Goal: Task Accomplishment & Management: Manage account settings

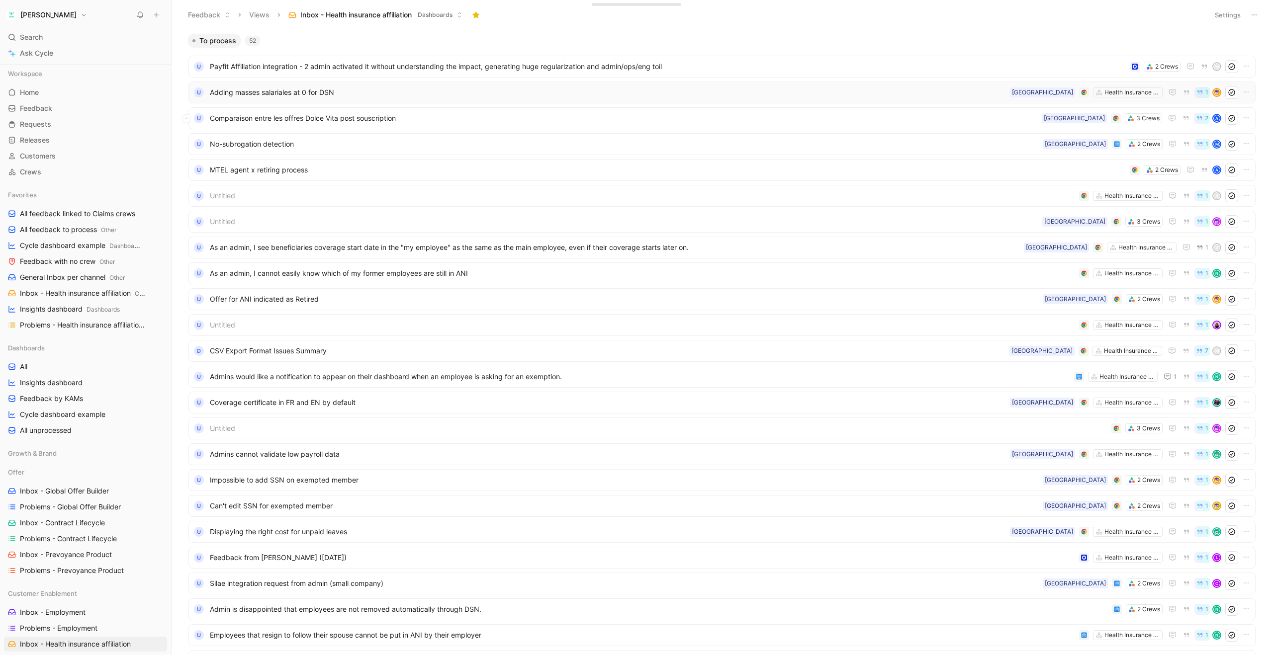
scroll to position [269, 0]
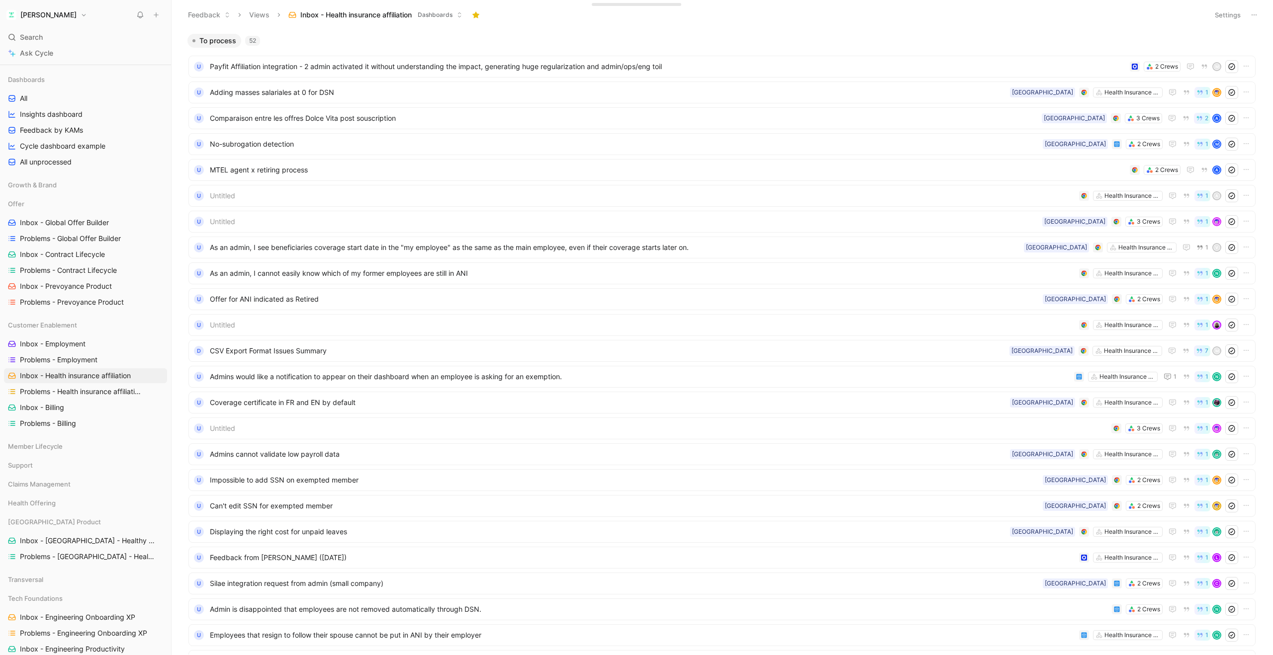
click at [43, 16] on button "[PERSON_NAME]" at bounding box center [47, 15] width 86 height 14
click at [33, 66] on div "Account settings" at bounding box center [67, 64] width 122 height 16
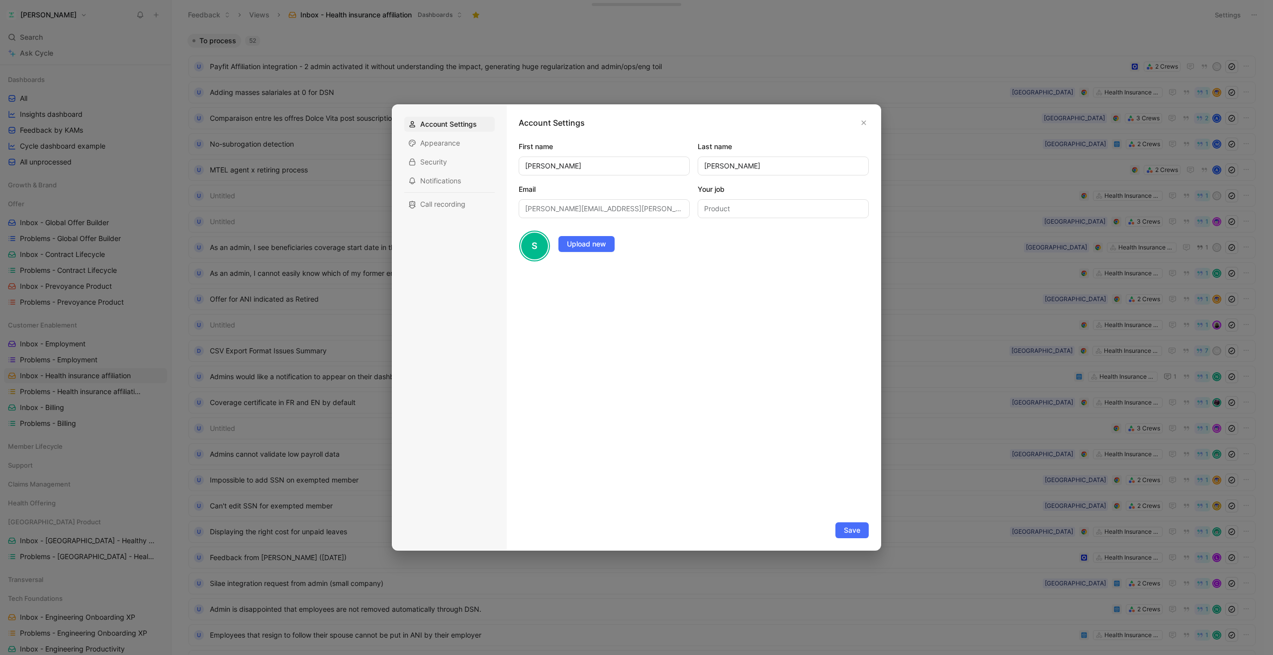
click at [43, 17] on div at bounding box center [636, 327] width 1273 height 655
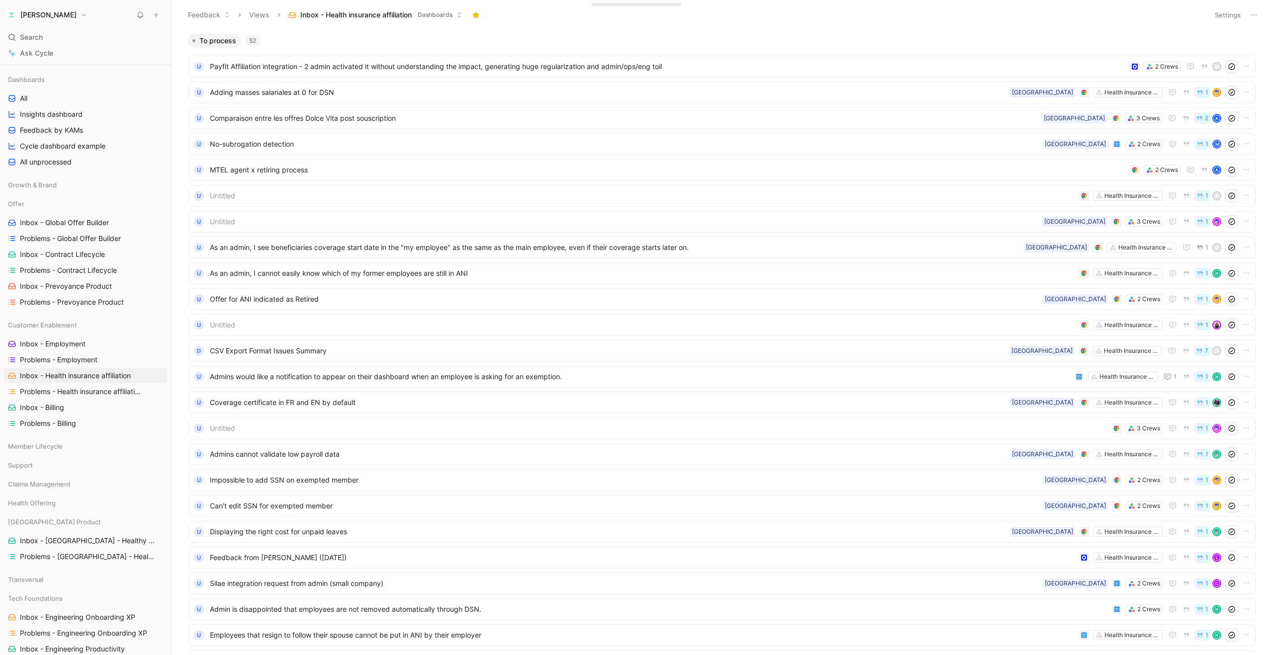
click at [41, 15] on button "[PERSON_NAME]" at bounding box center [47, 15] width 86 height 14
click at [38, 33] on div "[PERSON_NAME]" at bounding box center [75, 33] width 99 height 9
click at [18, 40] on div "S" at bounding box center [16, 38] width 10 height 10
click at [56, 42] on div "[PERSON_NAME][EMAIL_ADDRESS][PERSON_NAME][PERSON_NAME][DOMAIN_NAME]" at bounding box center [75, 42] width 99 height 7
click at [39, 99] on div "Workspace settings G then S" at bounding box center [67, 102] width 122 height 16
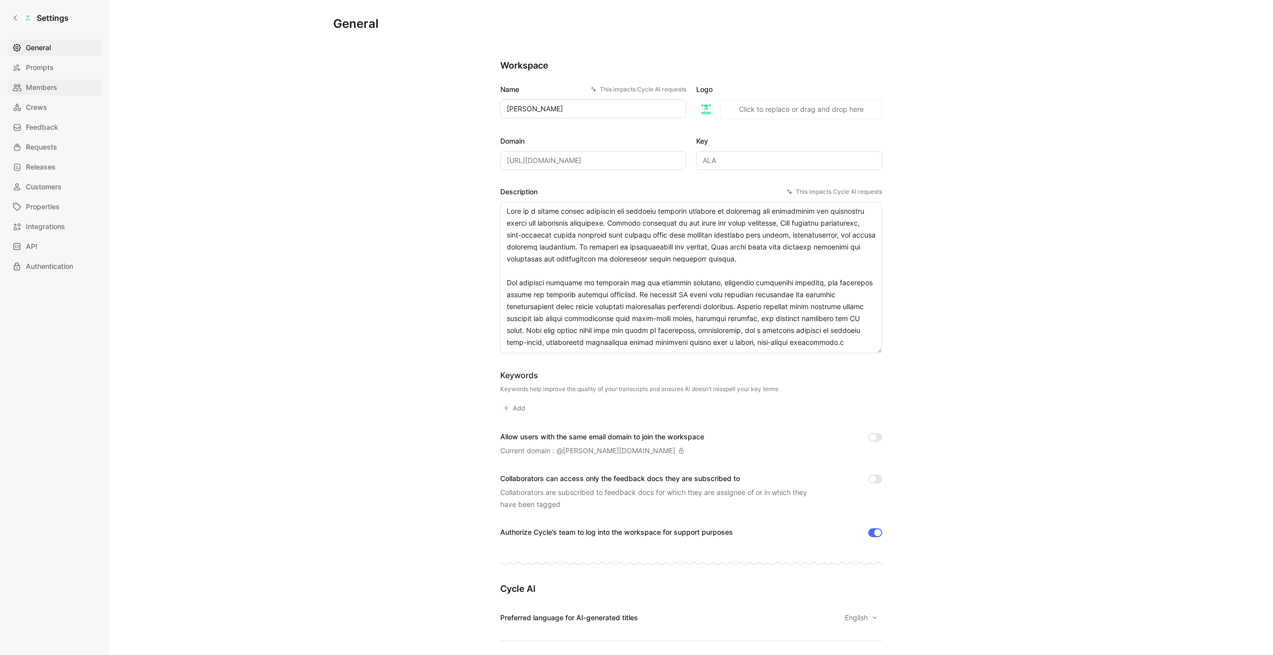
click at [41, 88] on span "Members" at bounding box center [41, 88] width 31 height 12
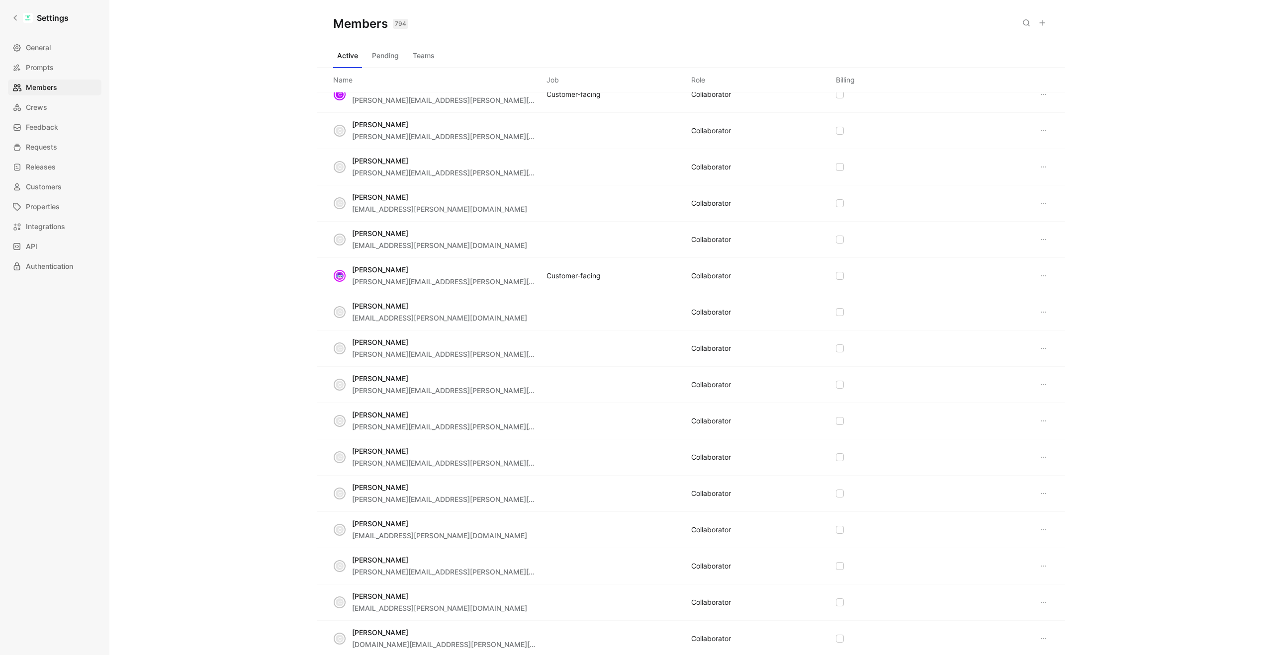
scroll to position [5262, 0]
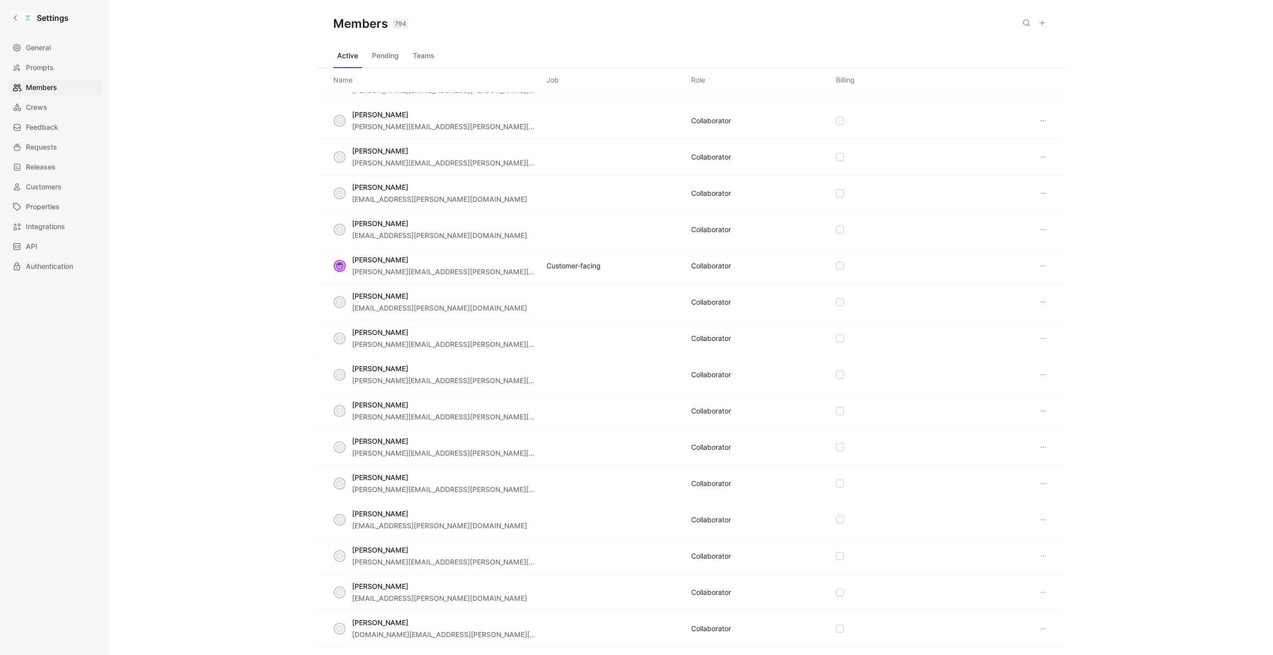
click at [389, 58] on button "Pending" at bounding box center [385, 56] width 35 height 16
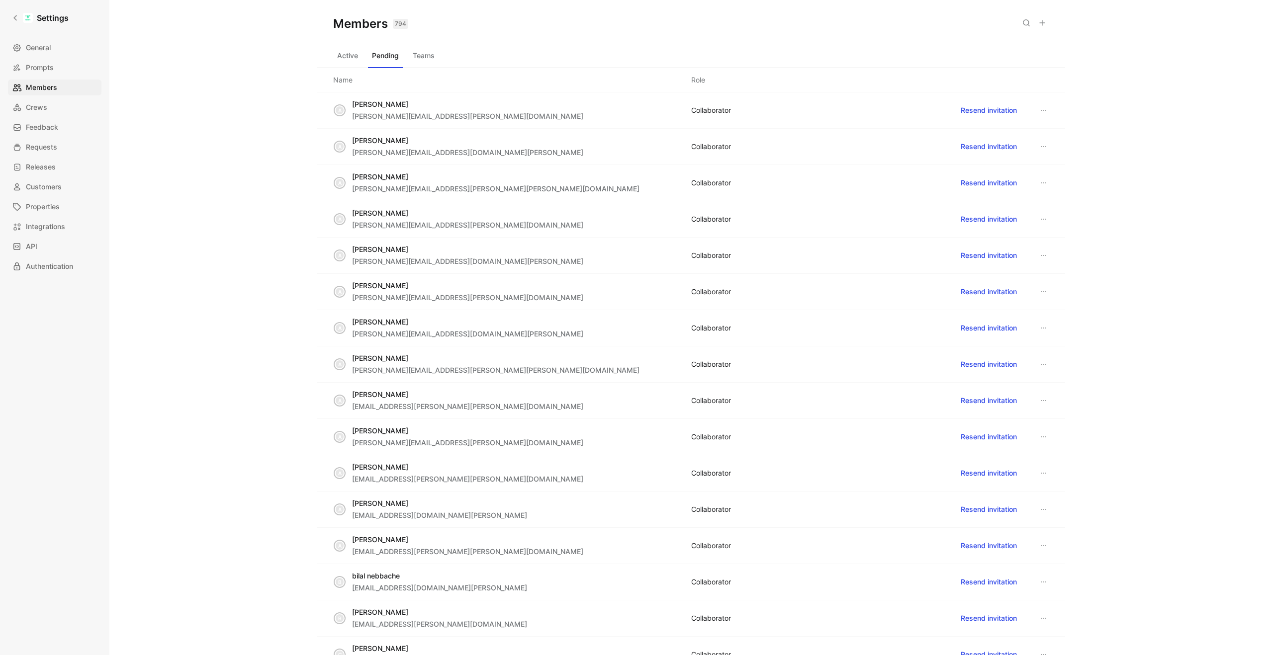
click at [347, 61] on button "Active" at bounding box center [347, 56] width 29 height 16
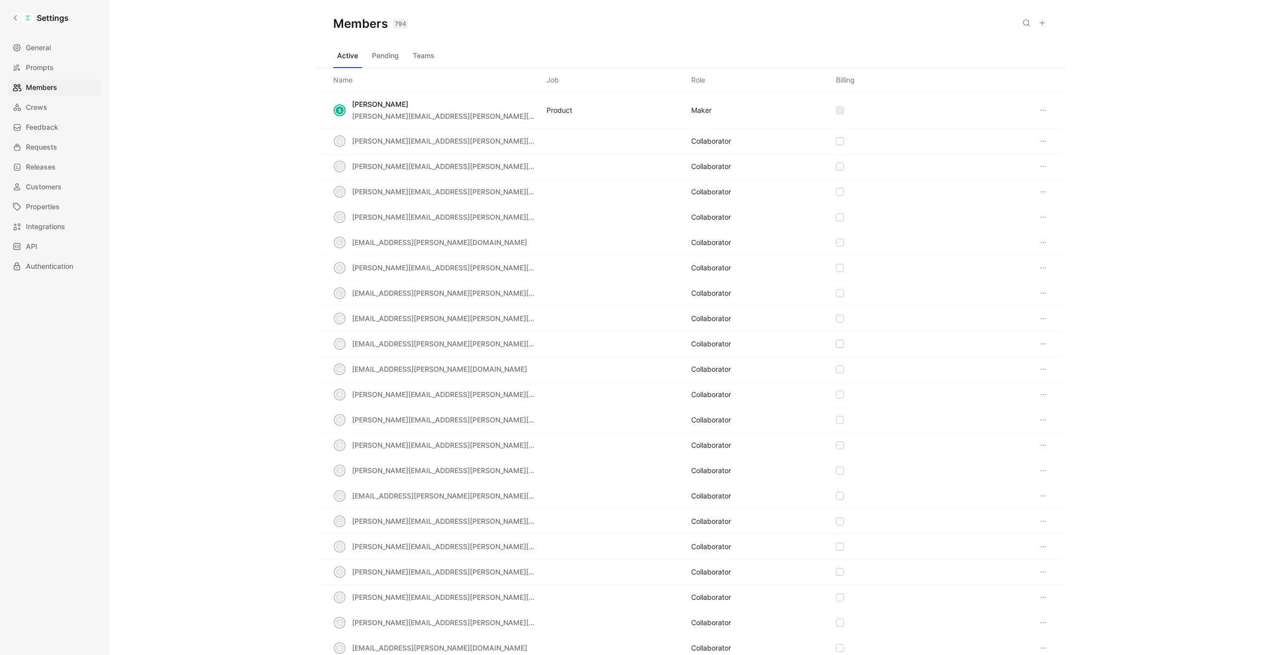
click at [1027, 22] on icon at bounding box center [1026, 23] width 8 height 8
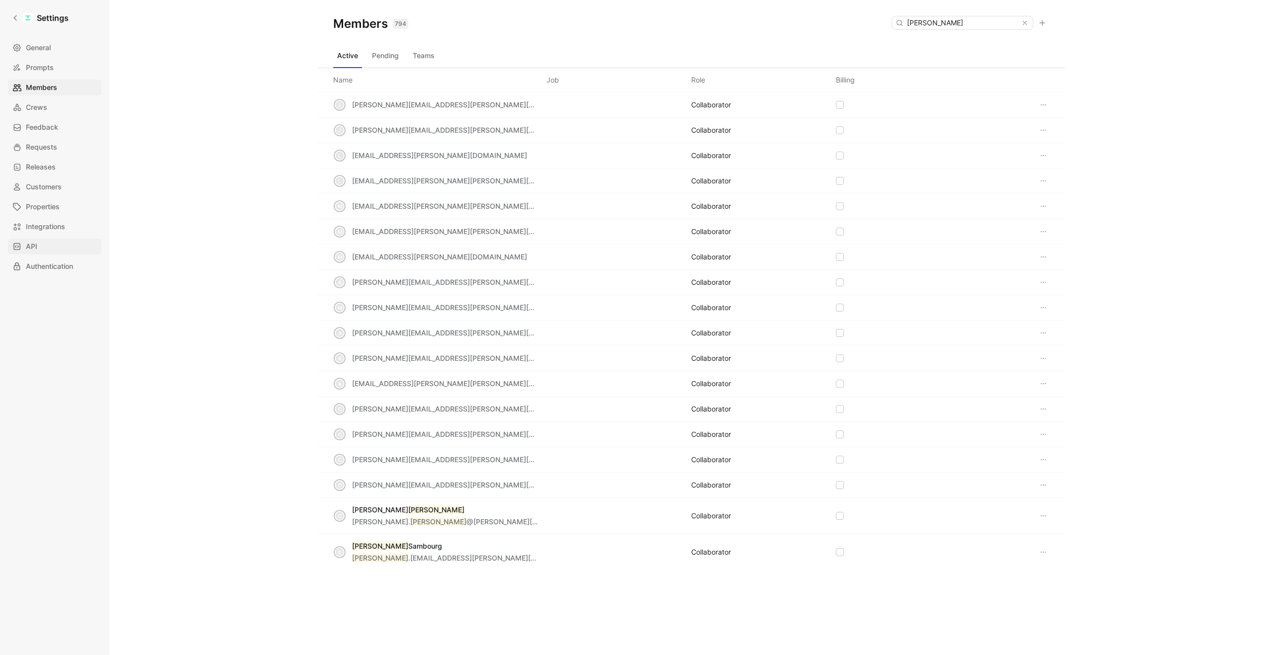
type input "[PERSON_NAME]"
click at [35, 246] on span "API" at bounding box center [31, 247] width 11 height 12
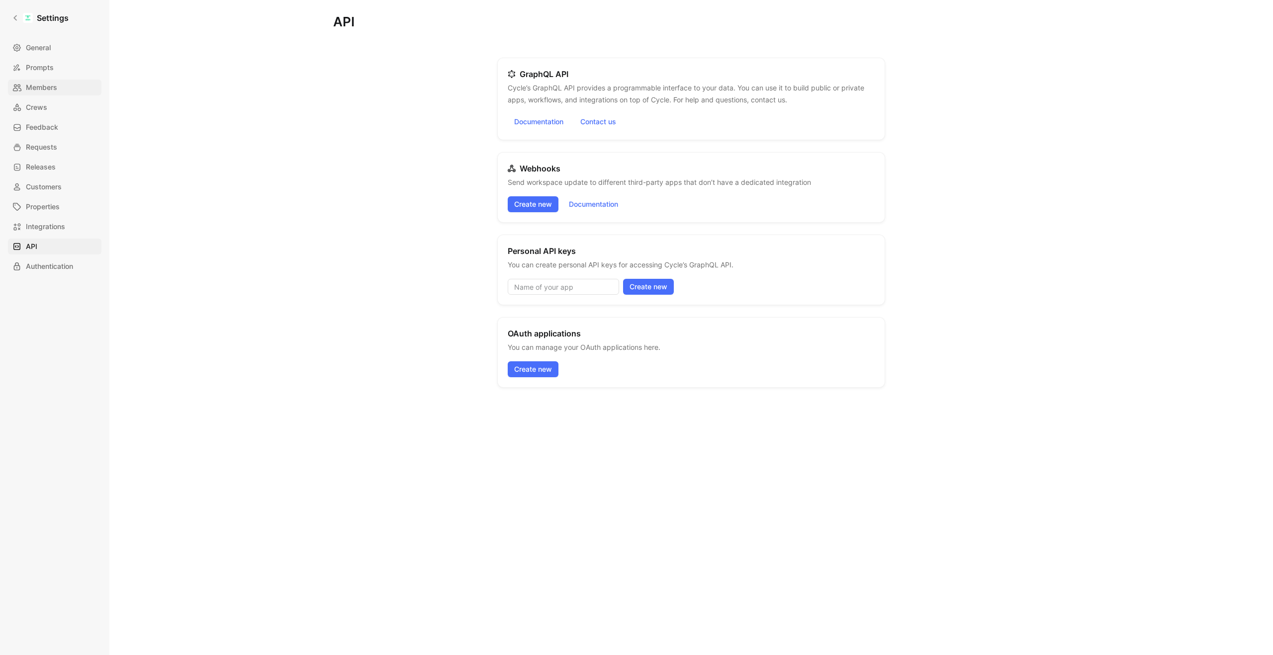
click at [47, 88] on span "Members" at bounding box center [41, 88] width 31 height 12
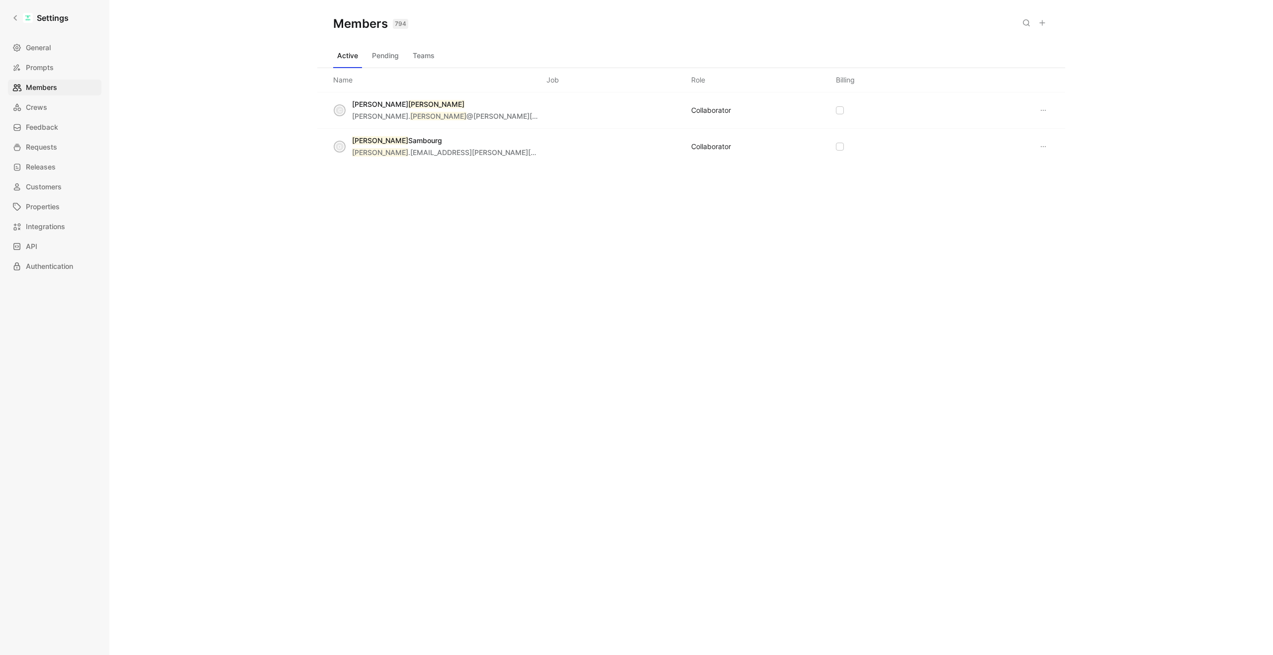
click at [1042, 146] on icon at bounding box center [1043, 147] width 8 height 8
click at [1063, 167] on span "Edit role" at bounding box center [1067, 166] width 26 height 8
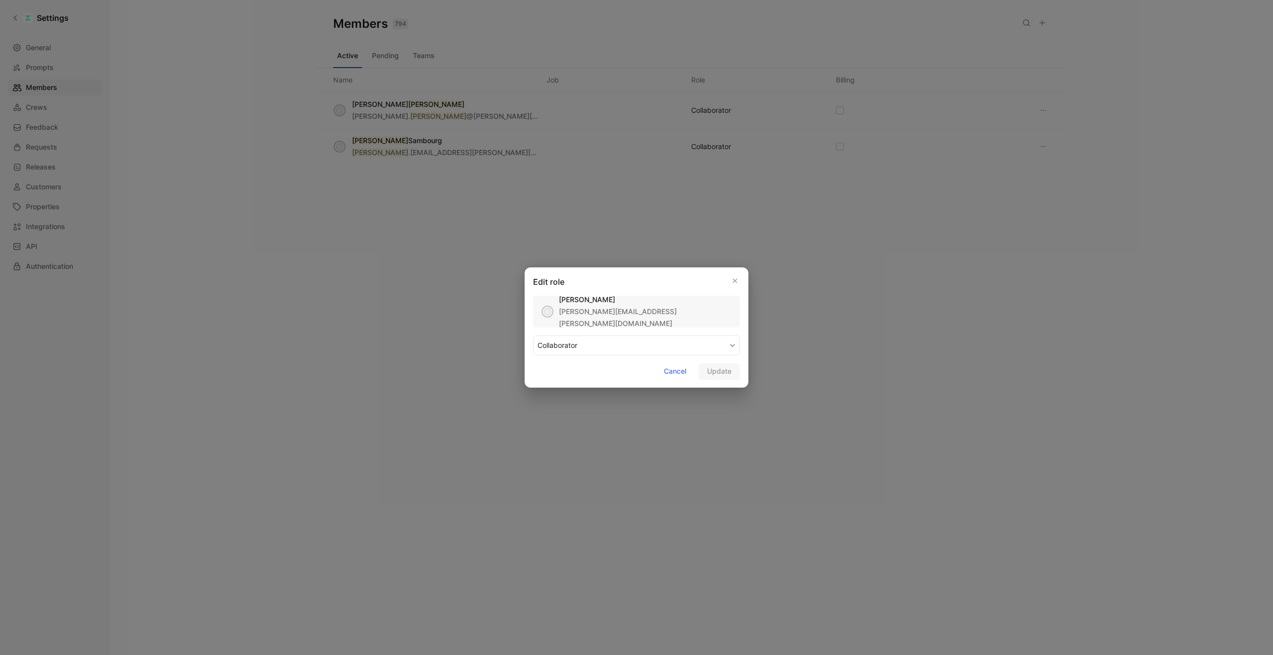
click at [605, 350] on button "COLLABORATOR" at bounding box center [636, 346] width 207 height 20
click at [570, 372] on div "MAKER" at bounding box center [567, 369] width 59 height 12
click at [725, 373] on span "Update" at bounding box center [719, 372] width 24 height 12
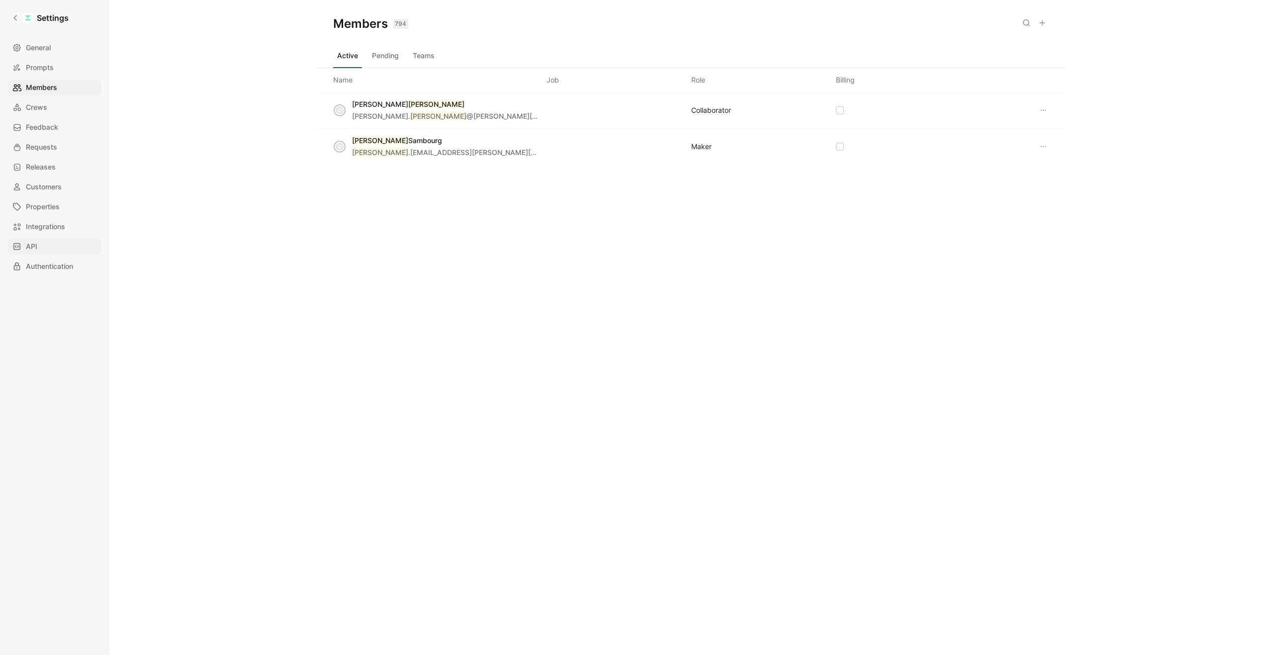
click at [28, 239] on link "API" at bounding box center [54, 247] width 93 height 16
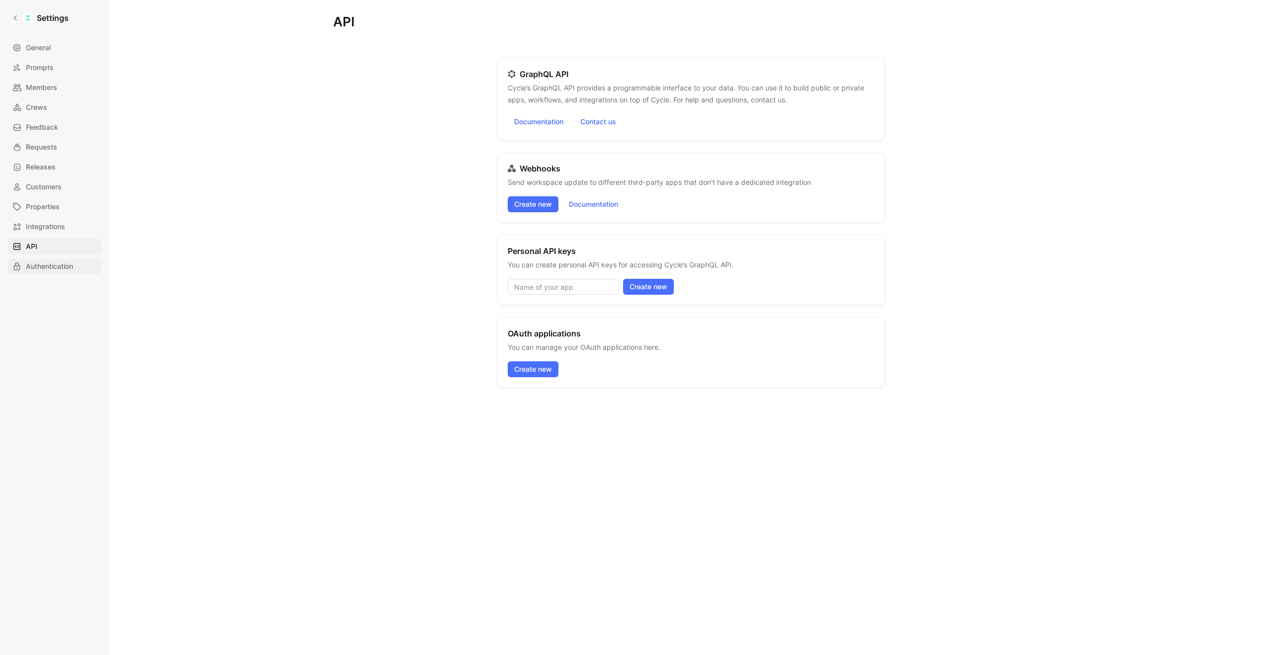
click at [49, 265] on span "Authentication" at bounding box center [49, 267] width 47 height 12
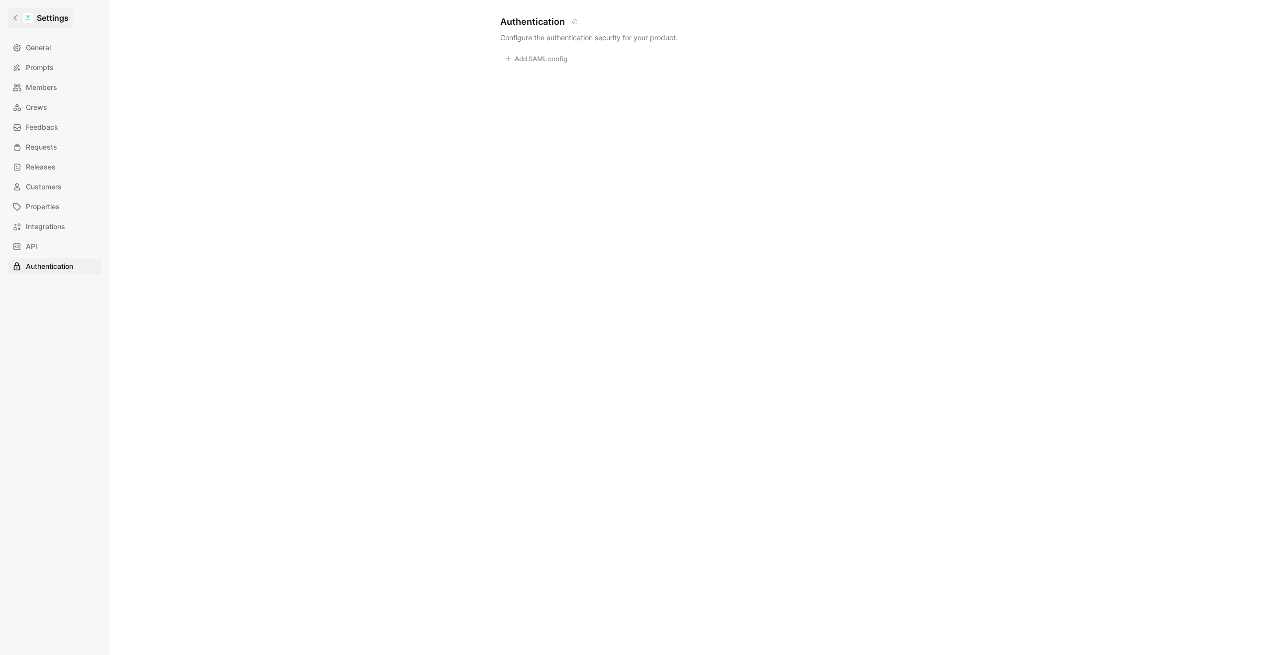
click at [15, 16] on icon at bounding box center [14, 17] width 3 height 5
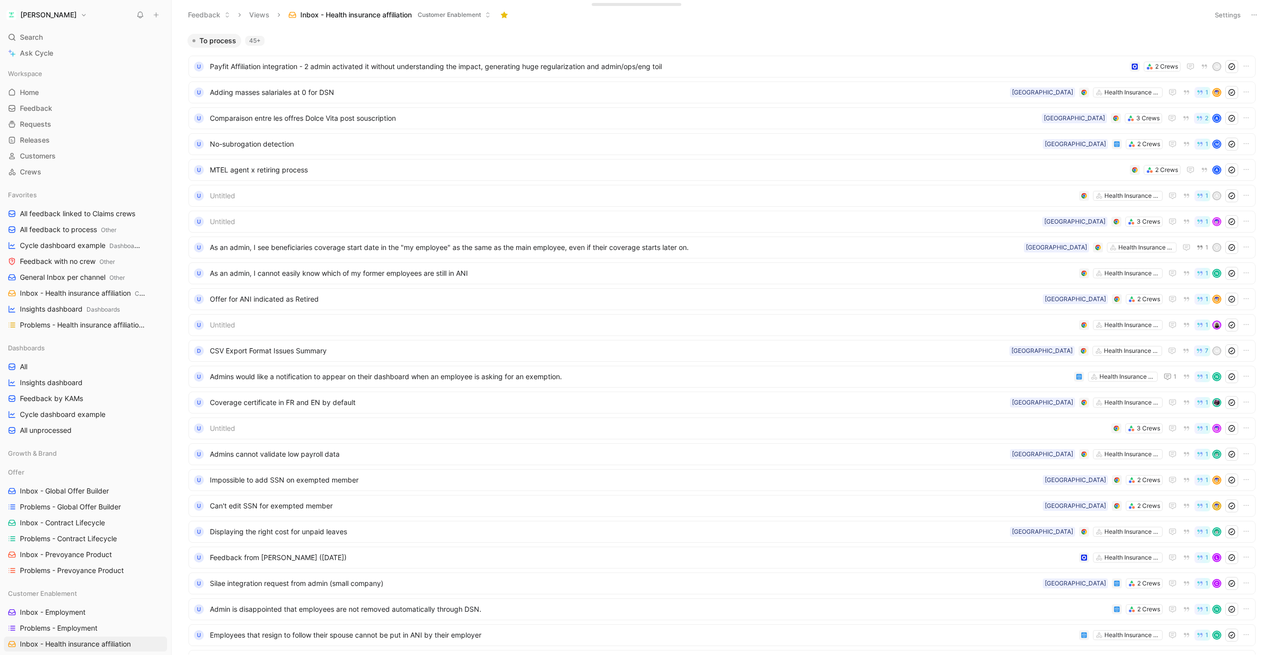
click at [35, 14] on h1 "[PERSON_NAME]" at bounding box center [48, 14] width 56 height 9
click at [39, 98] on div "Workspace settings G then S" at bounding box center [67, 102] width 122 height 16
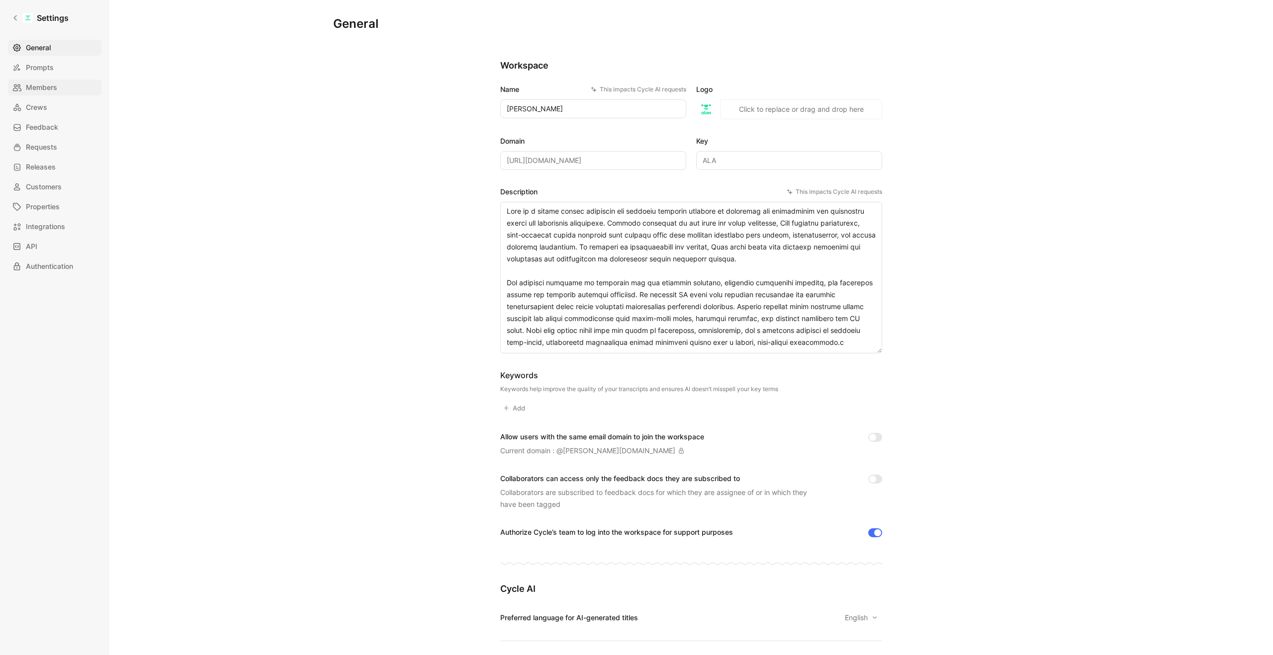
click at [44, 91] on span "Members" at bounding box center [41, 88] width 31 height 12
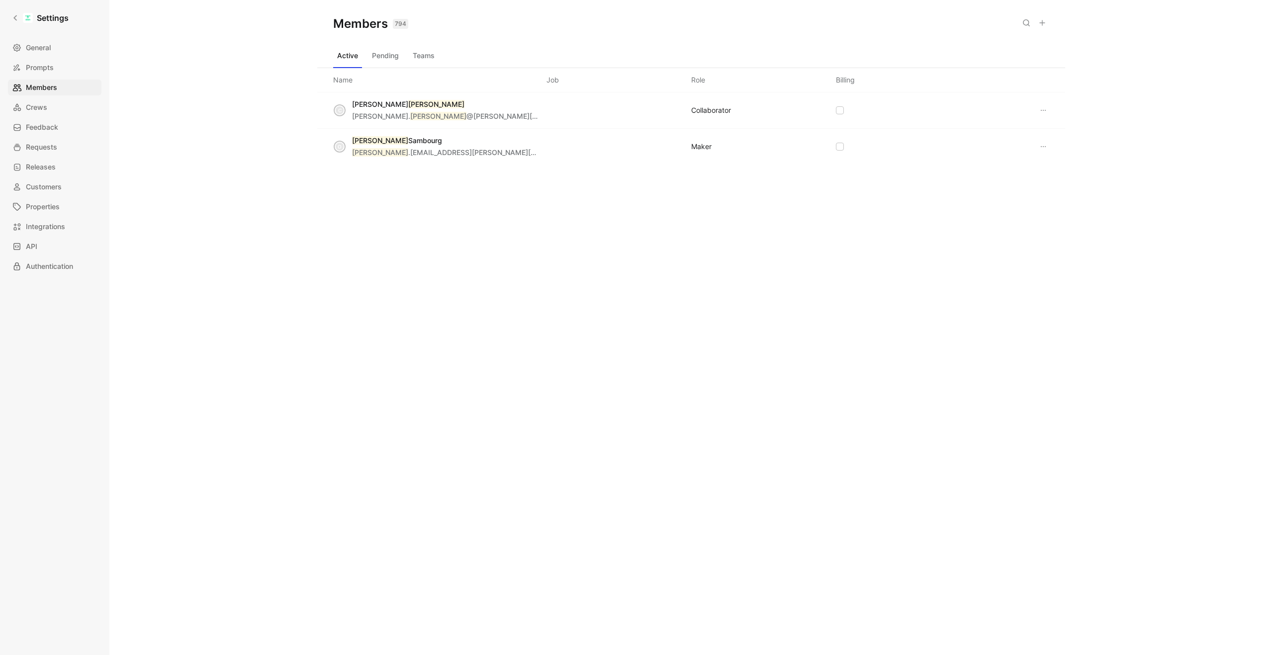
click at [1027, 24] on use at bounding box center [1026, 23] width 6 height 6
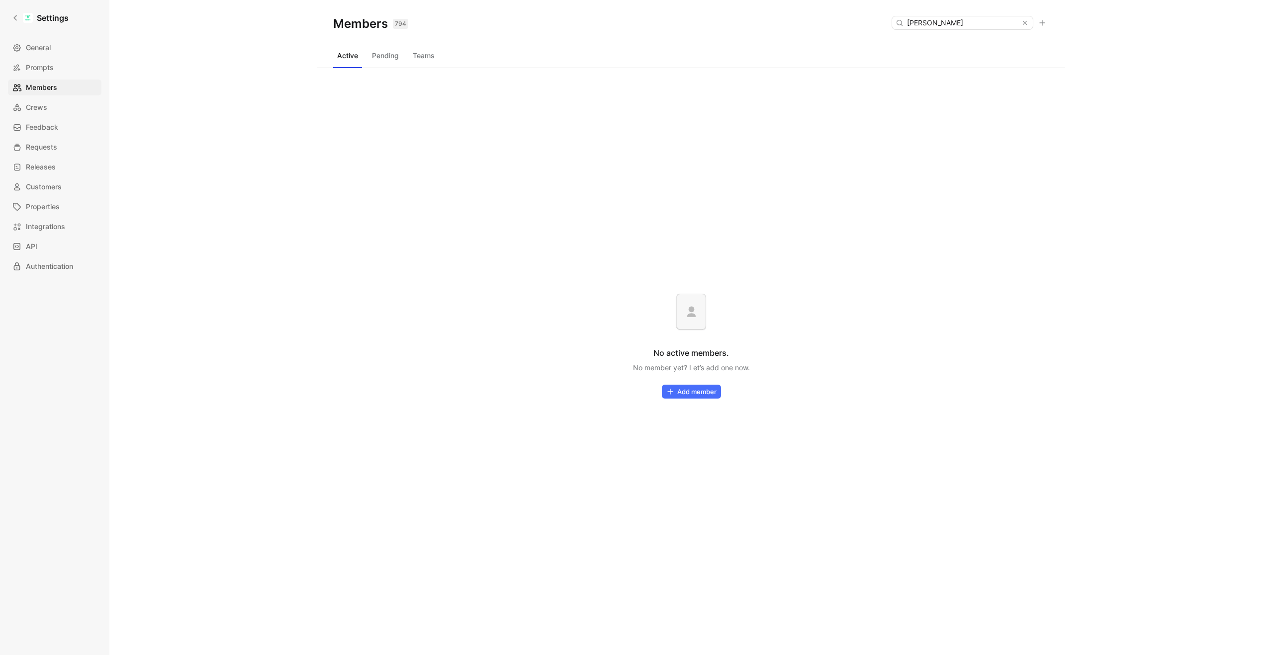
drag, startPoint x: 965, startPoint y: 22, endPoint x: 920, endPoint y: 22, distance: 45.8
click at [920, 22] on div "[PERSON_NAME]" at bounding box center [963, 23] width 142 height 14
type input "[PERSON_NAME]"
click at [423, 59] on button "Teams" at bounding box center [424, 56] width 30 height 16
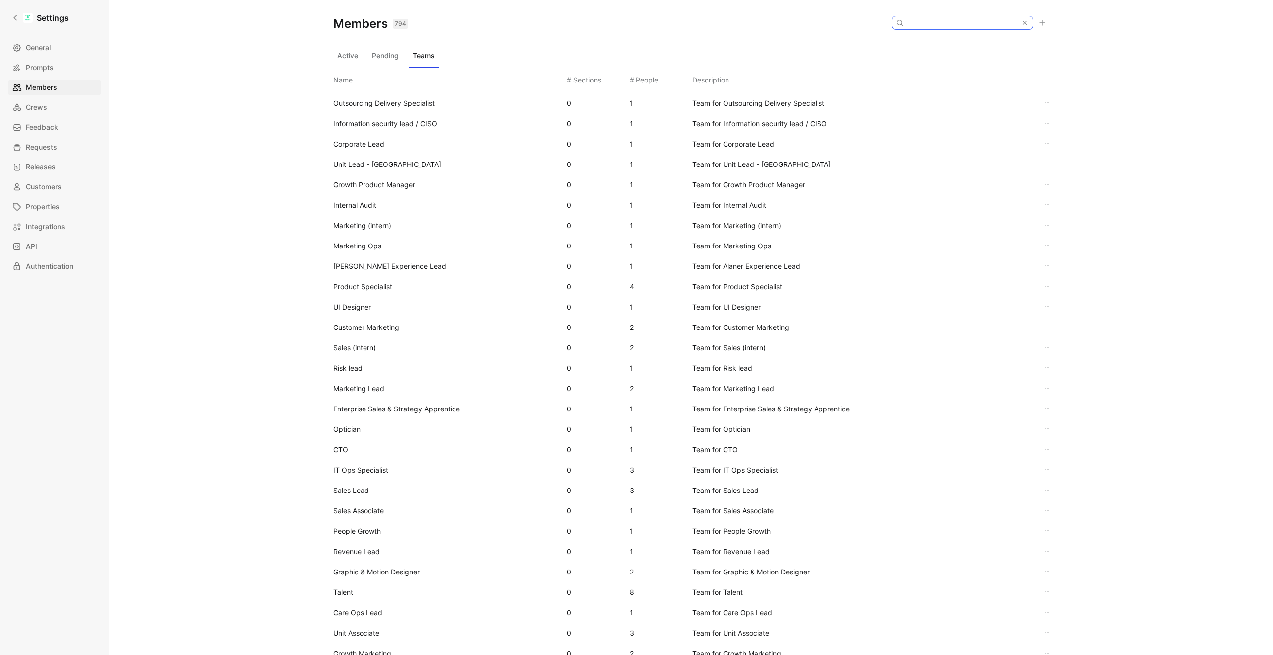
click at [941, 26] on input at bounding box center [962, 22] width 118 height 13
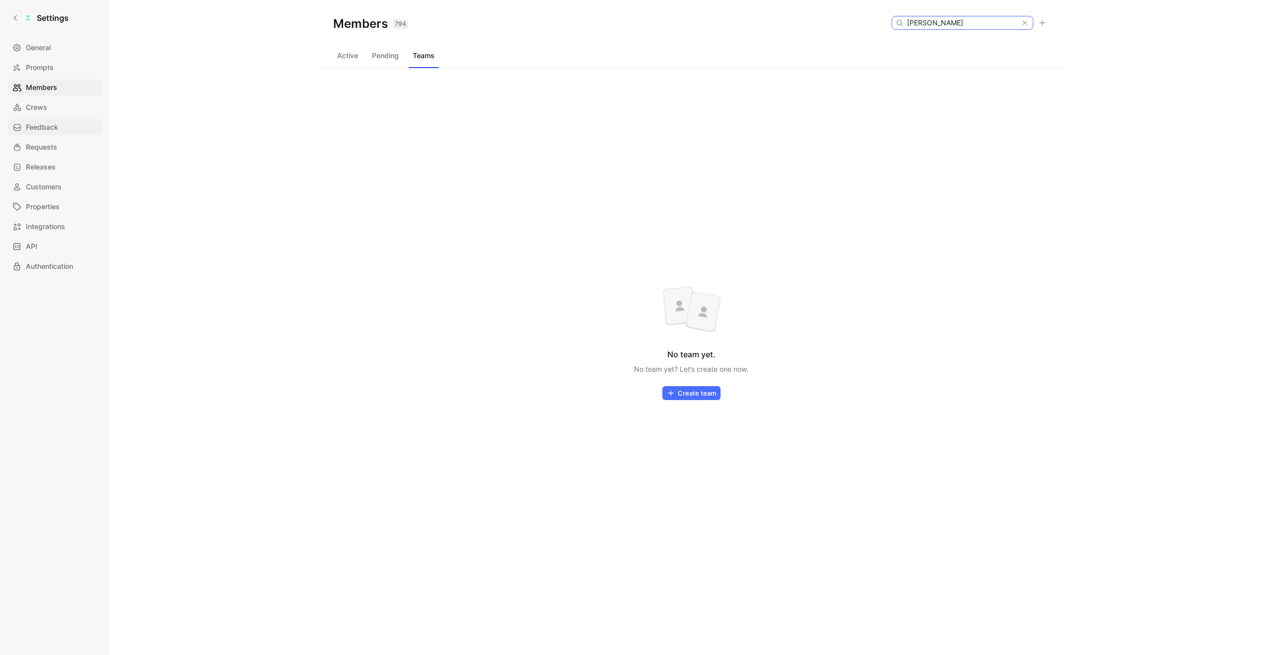
type input "[PERSON_NAME]"
click at [1044, 19] on icon at bounding box center [1042, 23] width 8 height 8
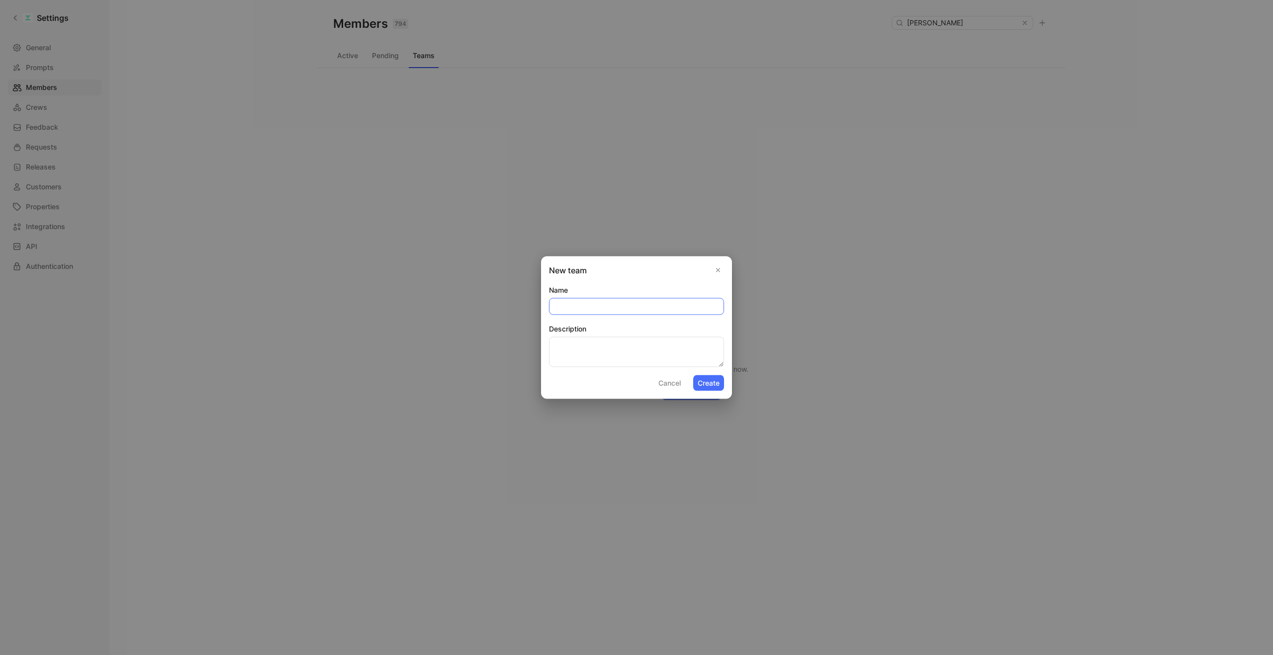
click at [569, 303] on input "Name" at bounding box center [637, 307] width 174 height 16
paste input "[PERSON_NAME] [PERSON_NAME]"
type input "[PERSON_NAME] [PERSON_NAME]"
click at [667, 383] on button "Cancel" at bounding box center [669, 383] width 31 height 16
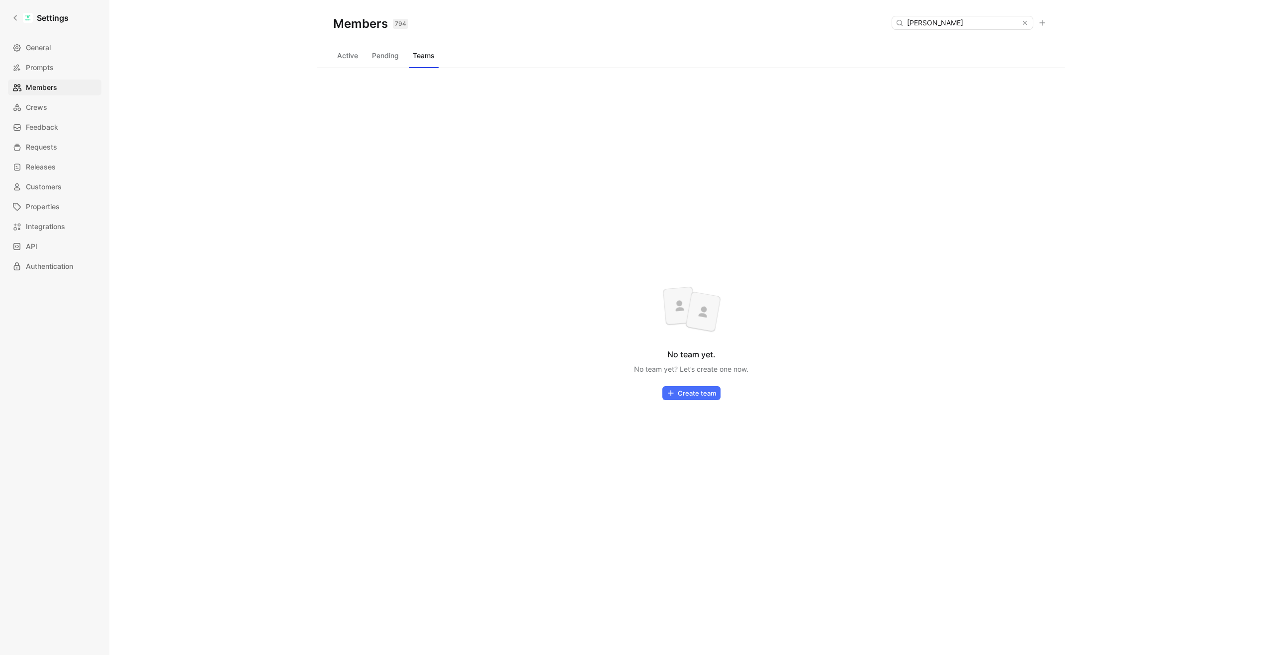
click at [342, 59] on button "Active" at bounding box center [347, 56] width 29 height 16
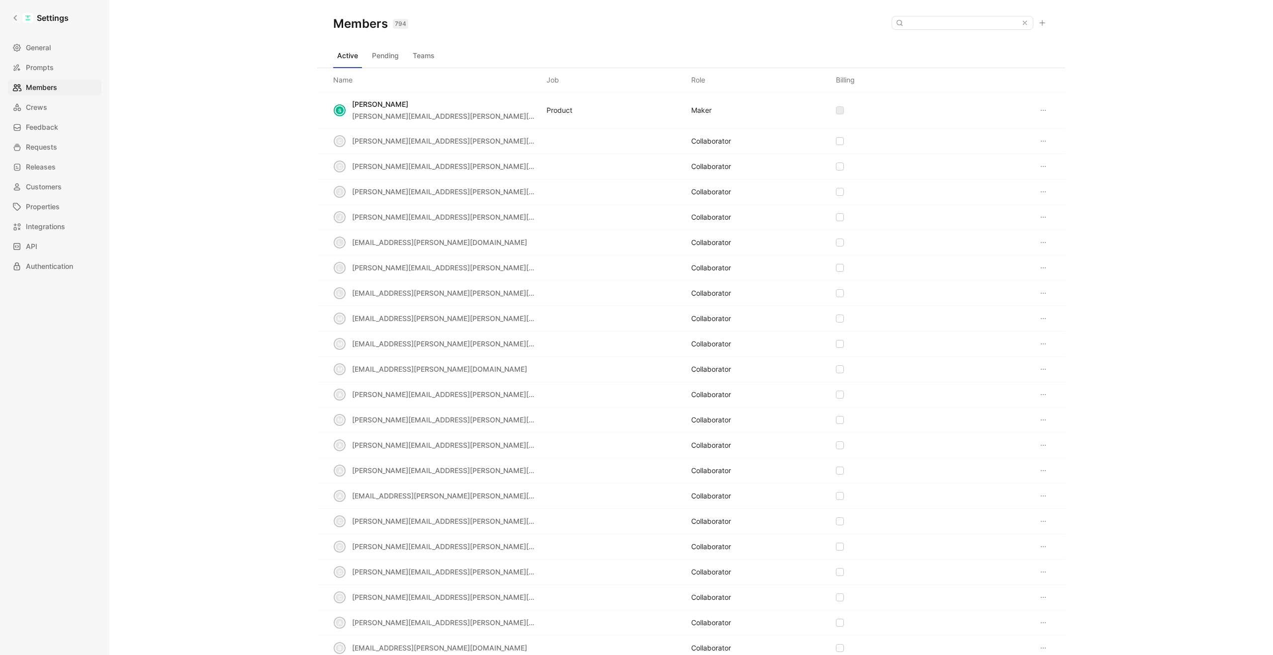
click at [1047, 23] on button at bounding box center [1042, 23] width 14 height 14
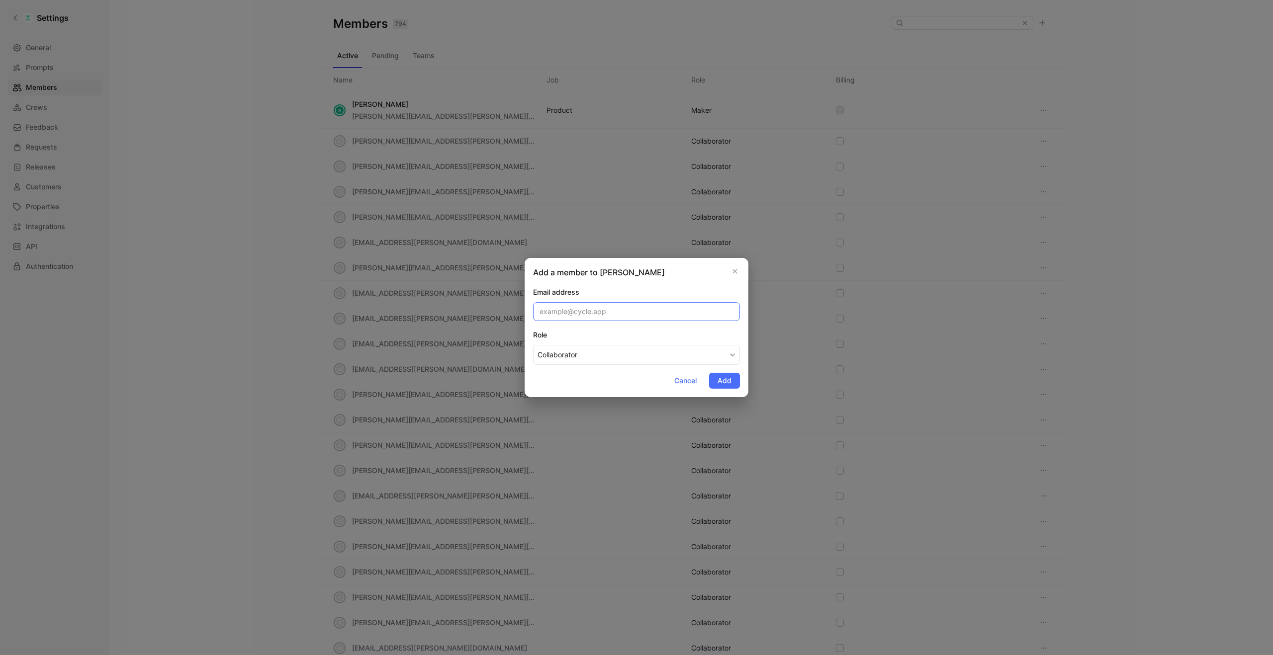
click at [583, 309] on input "email" at bounding box center [636, 311] width 207 height 19
paste input "[PERSON_NAME][EMAIL_ADDRESS][PERSON_NAME][PERSON_NAME][DOMAIN_NAME]"
type input "[PERSON_NAME][EMAIL_ADDRESS][PERSON_NAME][PERSON_NAME][DOMAIN_NAME]"
click at [695, 283] on div "Add a member to [PERSON_NAME] address [PERSON_NAME][EMAIL_ADDRESS][PERSON_NAME]…" at bounding box center [637, 327] width 224 height 139
click at [602, 352] on button "Collaborator" at bounding box center [636, 355] width 207 height 20
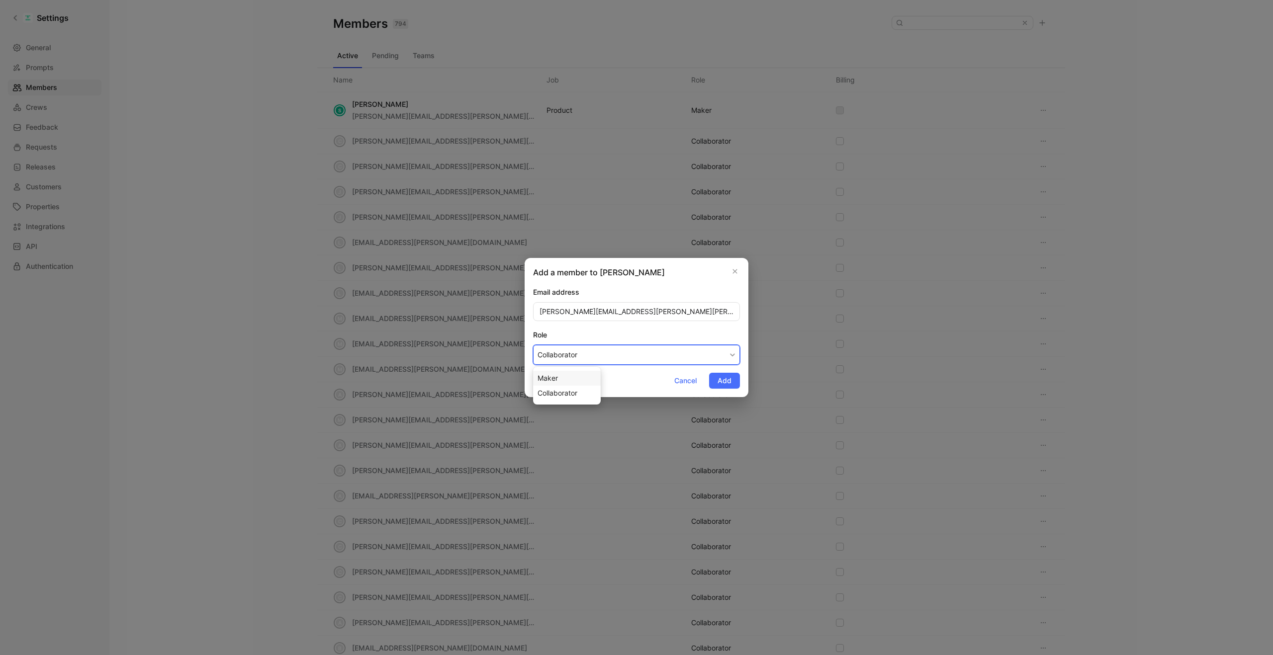
click at [572, 377] on div "Maker" at bounding box center [567, 378] width 59 height 12
click at [725, 379] on span "Add" at bounding box center [725, 381] width 14 height 12
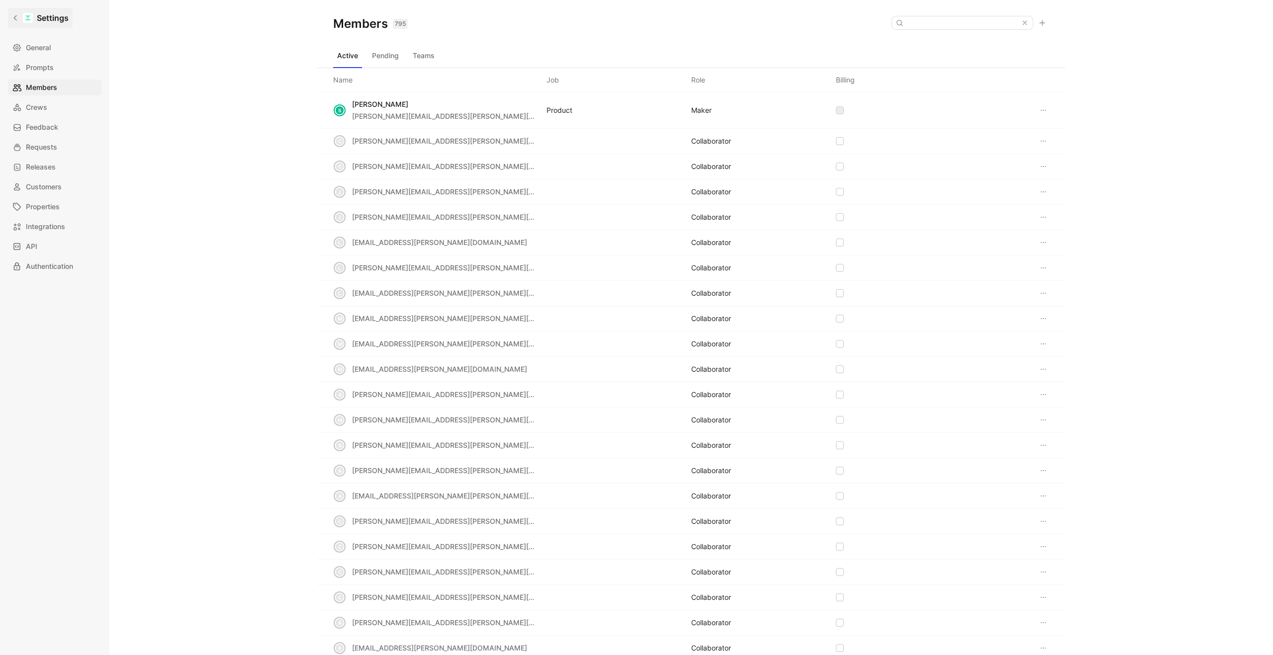
click at [14, 18] on icon at bounding box center [14, 17] width 3 height 5
